Goal: Submit feedback/report problem

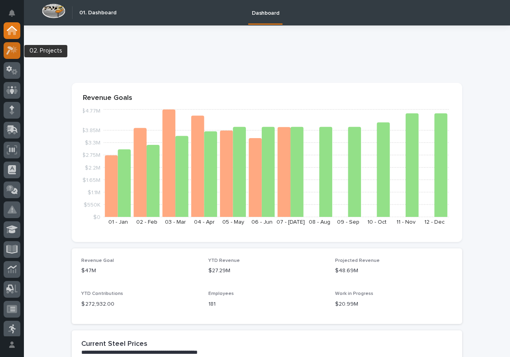
click at [9, 50] on icon at bounding box center [9, 50] width 7 height 9
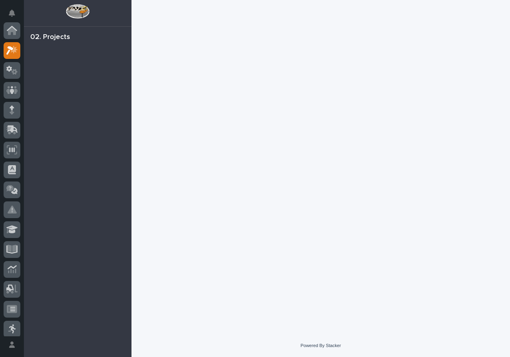
scroll to position [20, 0]
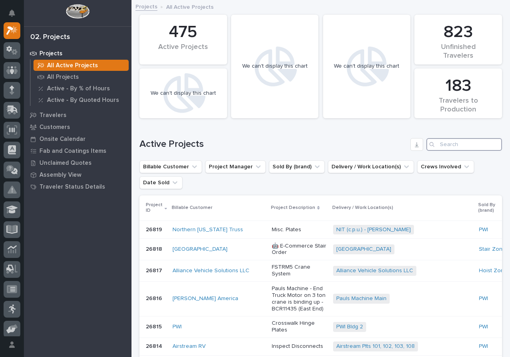
click at [445, 142] on input "Search" at bounding box center [464, 144] width 76 height 13
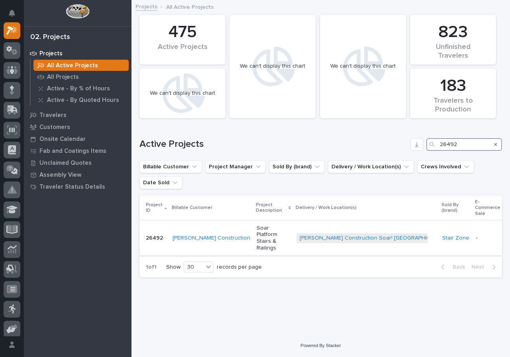
type input "26492"
click at [219, 240] on div "[PERSON_NAME] Construction" at bounding box center [211, 238] width 78 height 13
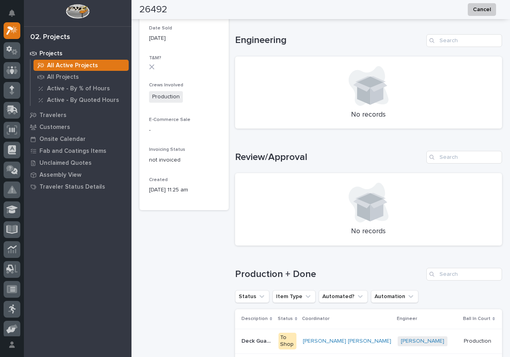
scroll to position [478, 0]
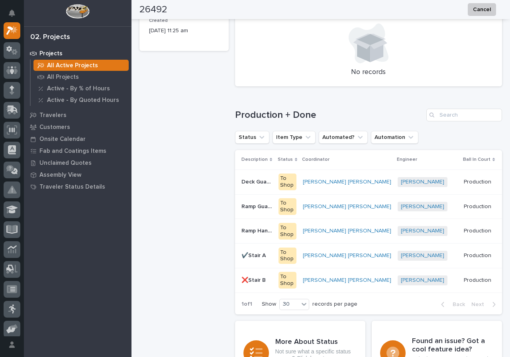
click at [261, 208] on p "Ramp Guardrailing" at bounding box center [257, 206] width 32 height 8
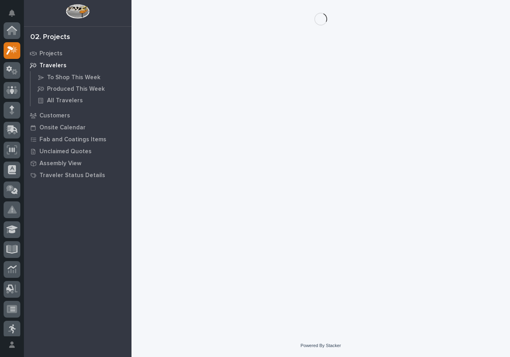
scroll to position [20, 0]
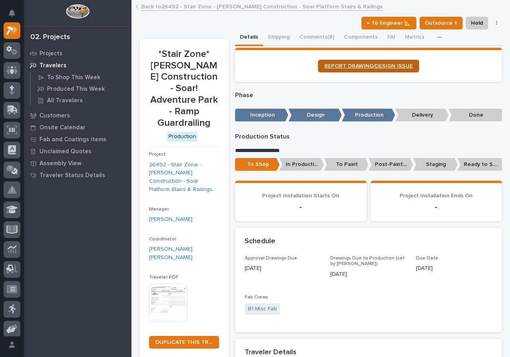
click at [371, 67] on span "REPORT DRAWING/DESIGN ISSUE" at bounding box center [368, 66] width 88 height 6
